Goal: Task Accomplishment & Management: Use online tool/utility

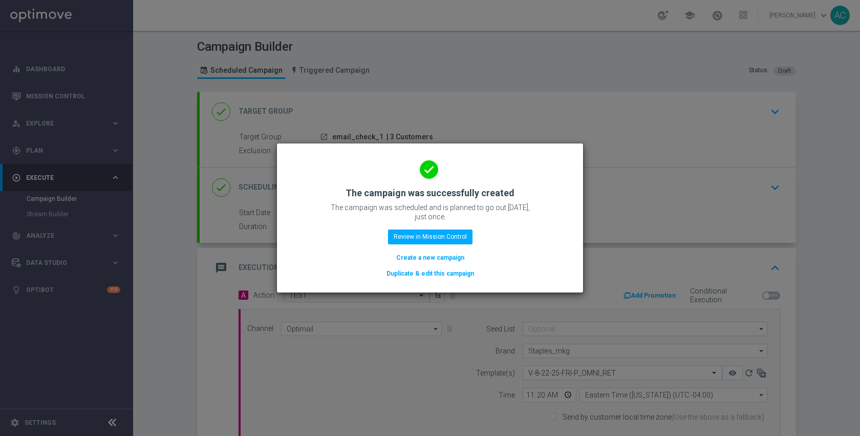
scroll to position [190, 0]
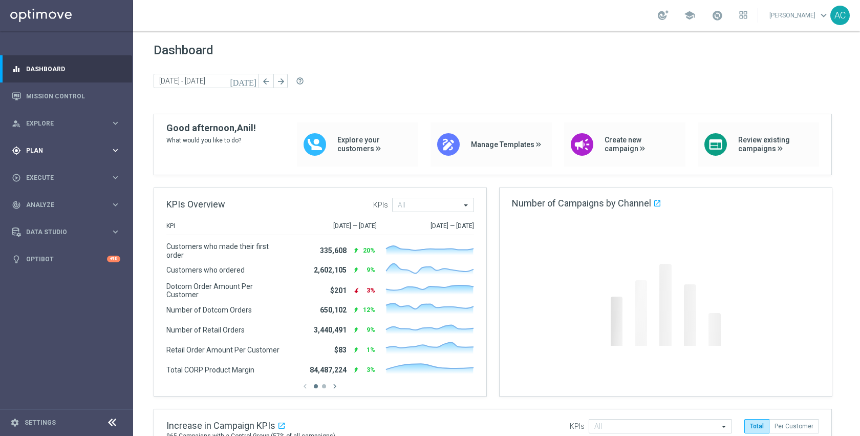
click at [68, 146] on div "gps_fixed Plan" at bounding box center [61, 150] width 99 height 9
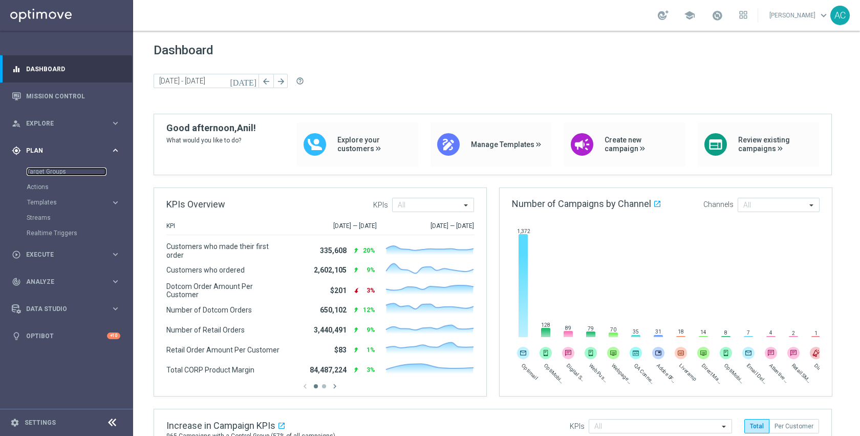
drag, startPoint x: 61, startPoint y: 168, endPoint x: 100, endPoint y: 160, distance: 39.6
click at [61, 168] on link "Target Groups" at bounding box center [67, 171] width 80 height 8
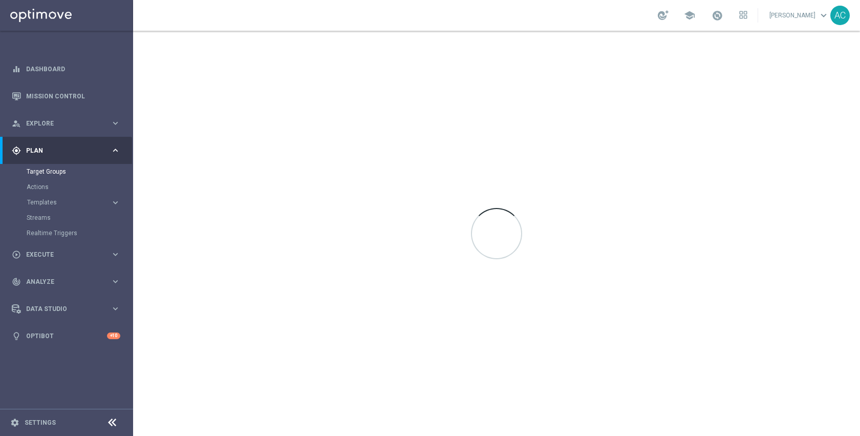
click at [583, 28] on div "school Anil Chennuru keyboard_arrow_down AC" at bounding box center [496, 15] width 727 height 31
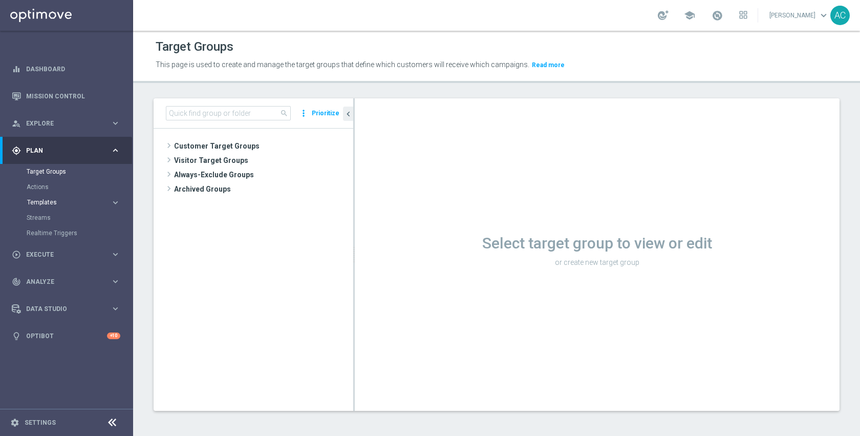
click at [43, 203] on span "Templates" at bounding box center [63, 202] width 73 height 6
click at [46, 218] on link "Optimail" at bounding box center [69, 217] width 75 height 8
